Goal: Navigation & Orientation: Find specific page/section

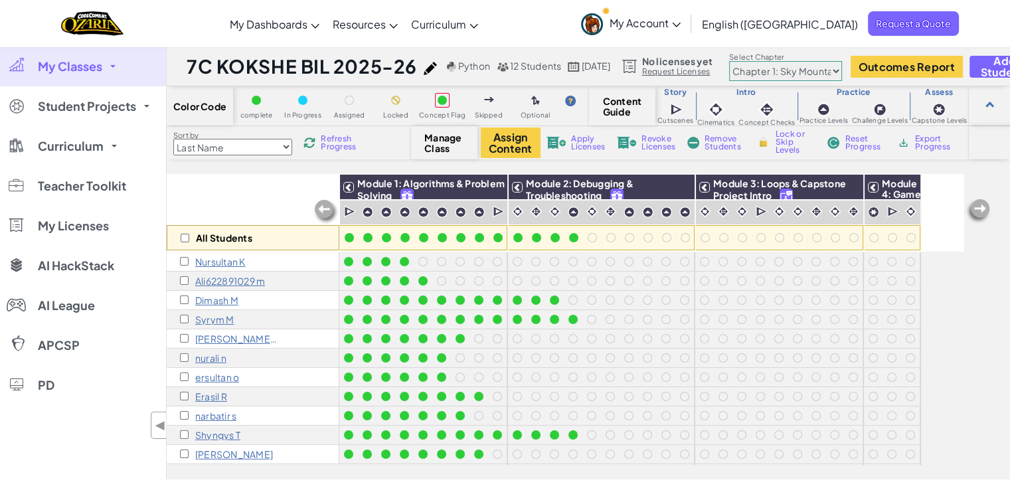
click at [82, 70] on span "My Classes" at bounding box center [70, 66] width 64 height 12
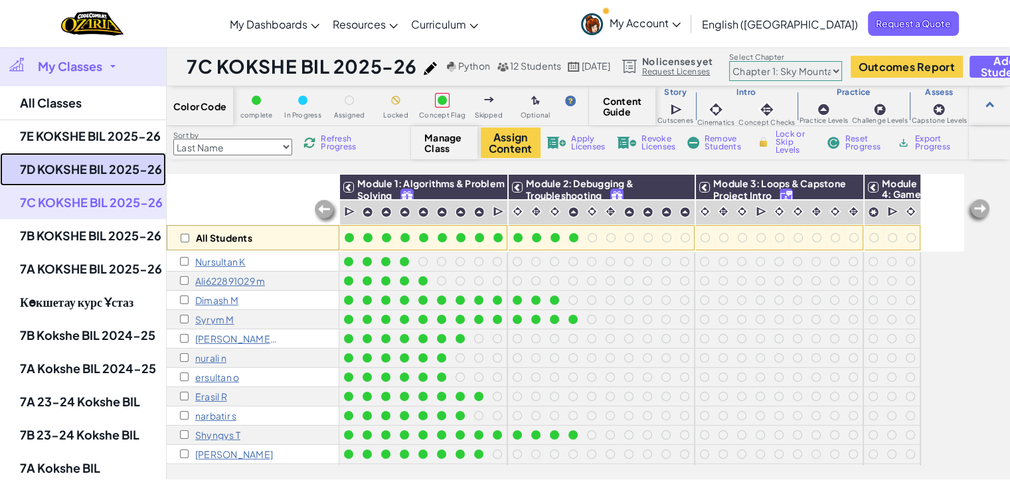
click at [97, 175] on link "7D KOKSHE BIL 2025-26" at bounding box center [83, 169] width 166 height 33
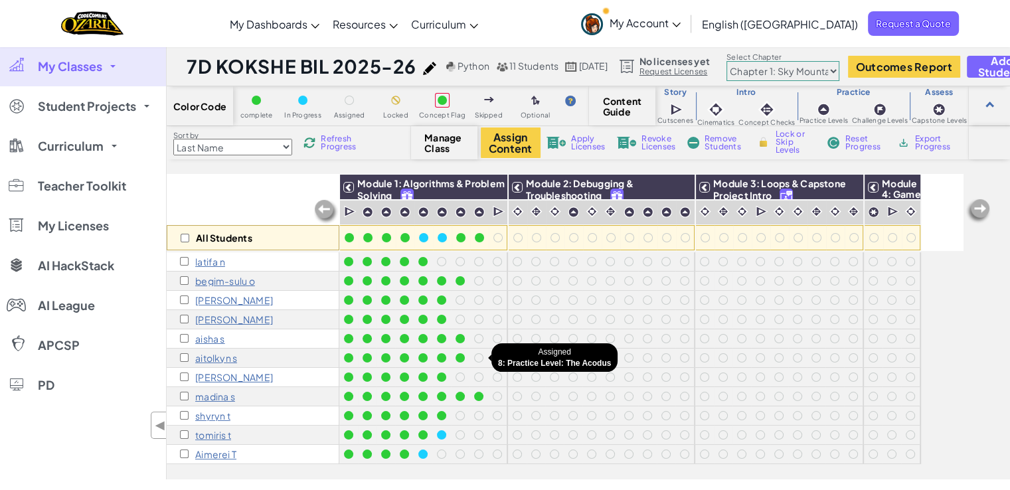
scroll to position [9, 0]
